Goal: Check status: Check status

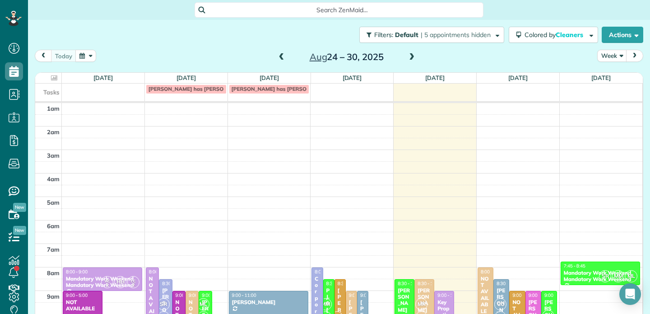
scroll to position [141, 0]
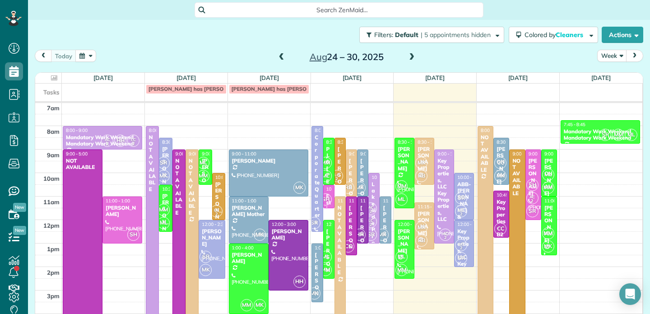
click at [412, 59] on span at bounding box center [412, 57] width 10 height 8
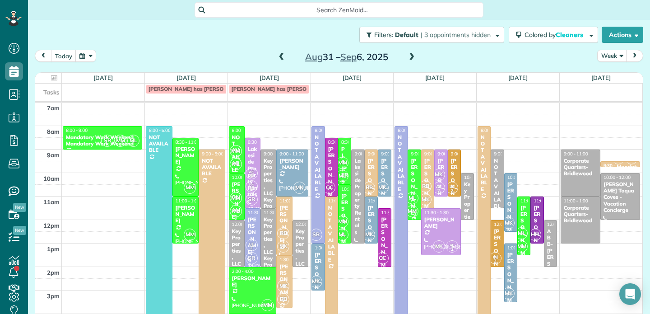
click at [412, 59] on span at bounding box center [412, 57] width 10 height 8
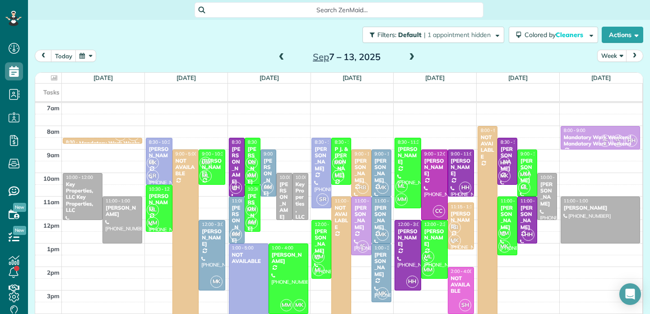
click at [412, 59] on span at bounding box center [412, 57] width 10 height 8
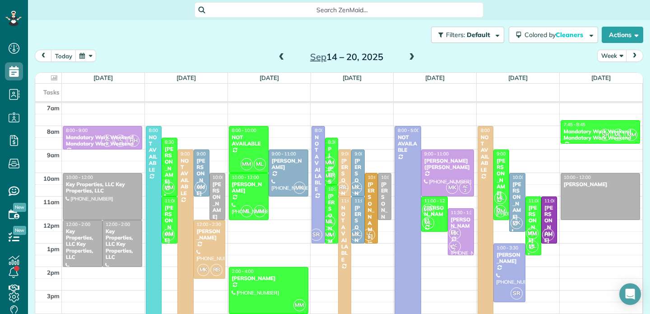
click at [412, 59] on span at bounding box center [412, 57] width 10 height 8
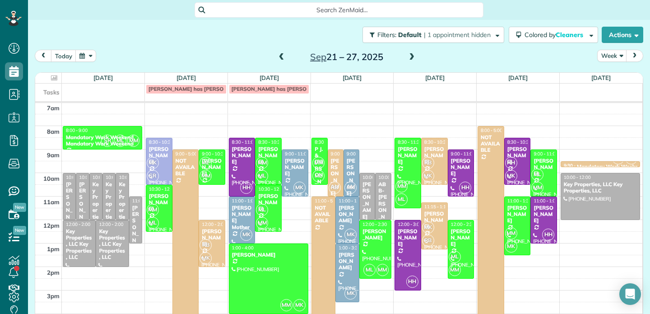
click at [412, 59] on span at bounding box center [412, 57] width 10 height 8
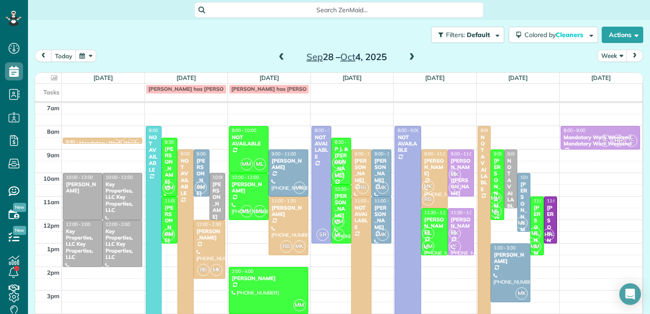
click at [280, 57] on span at bounding box center [282, 57] width 10 height 8
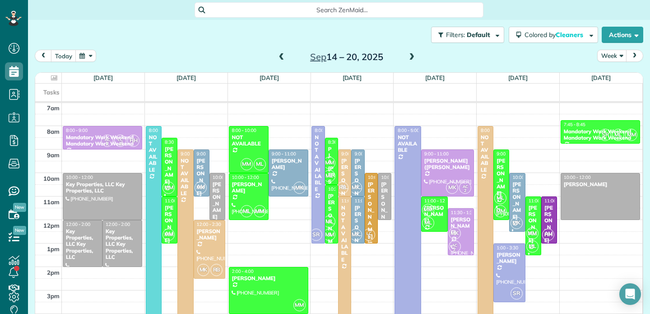
click at [280, 57] on span at bounding box center [282, 57] width 10 height 8
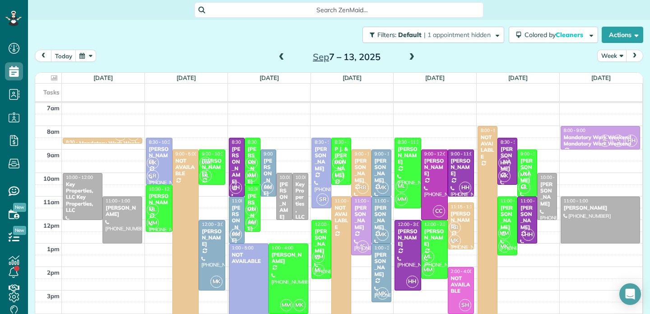
click at [280, 57] on span at bounding box center [282, 57] width 10 height 8
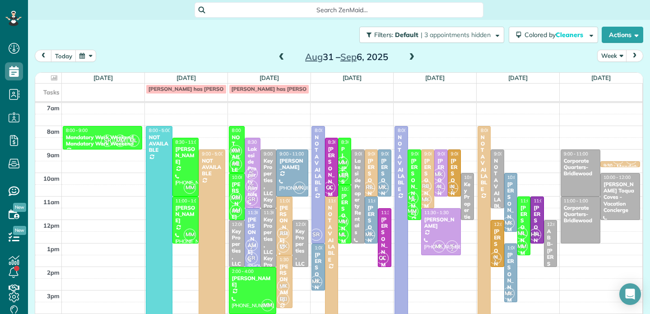
click at [496, 163] on div "NOT AVAILABLE" at bounding box center [498, 187] width 8 height 58
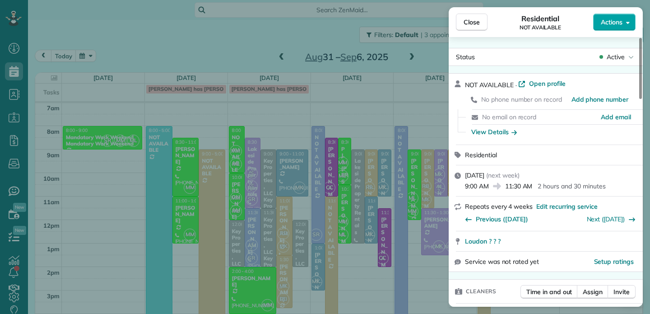
click at [623, 25] on button "Actions" at bounding box center [614, 22] width 42 height 17
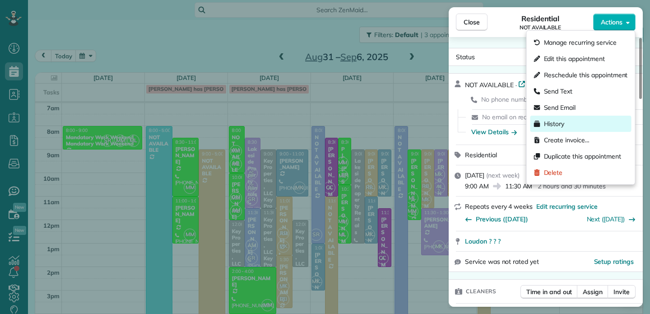
click at [558, 122] on span "History" at bounding box center [554, 123] width 21 height 9
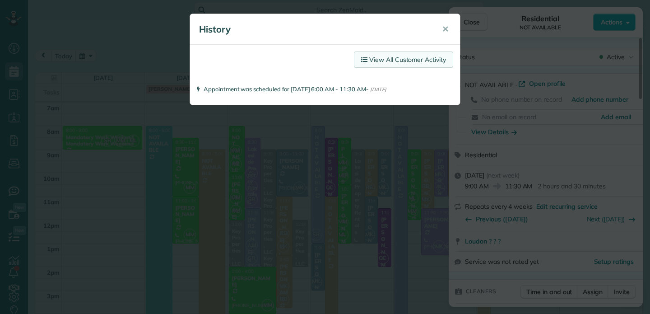
click at [366, 59] on icon at bounding box center [365, 59] width 8 height 6
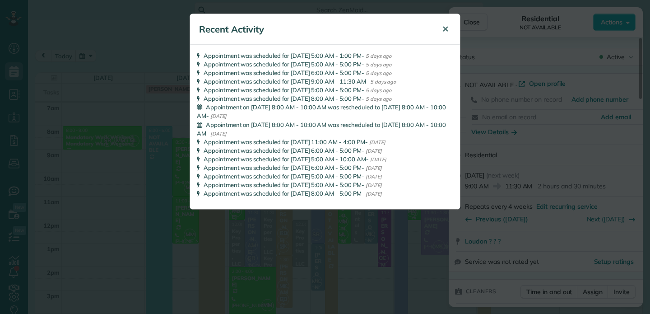
click at [447, 28] on span "✕" at bounding box center [445, 29] width 7 height 10
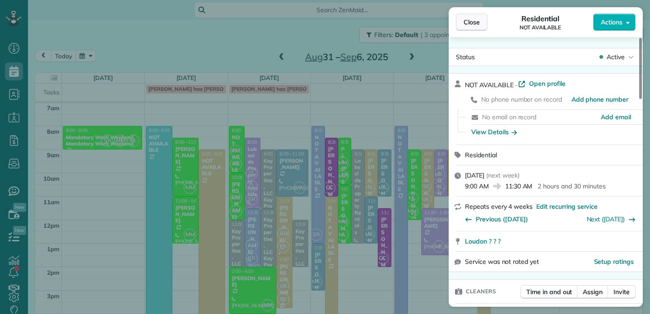
click at [477, 26] on span "Close" at bounding box center [472, 22] width 16 height 9
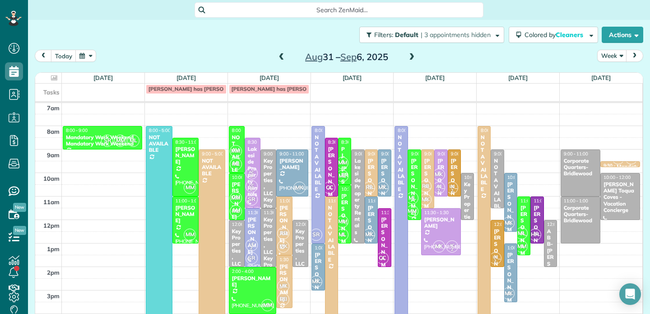
click at [411, 55] on span at bounding box center [412, 57] width 10 height 8
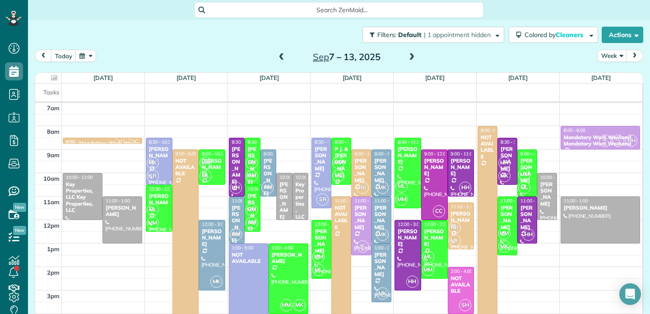
click at [282, 57] on span at bounding box center [282, 57] width 10 height 8
